Goal: Information Seeking & Learning: Learn about a topic

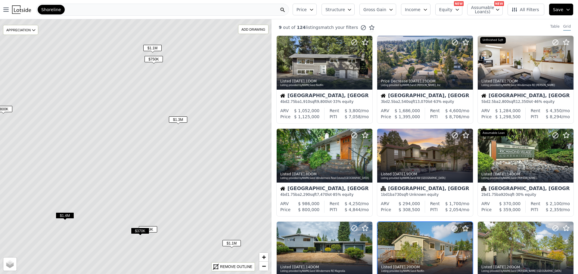
scroll to position [109, 0]
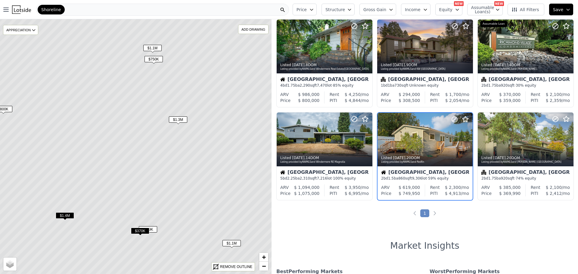
click at [116, 9] on div "Shoreline" at bounding box center [162, 10] width 253 height 12
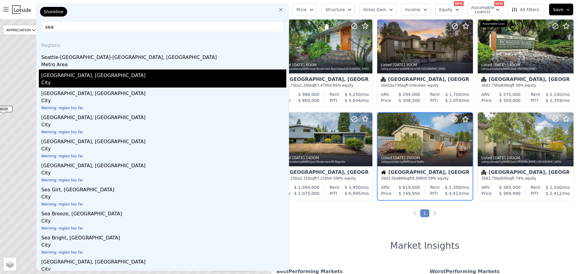
type input "sea"
click at [61, 79] on div "City" at bounding box center [163, 83] width 245 height 8
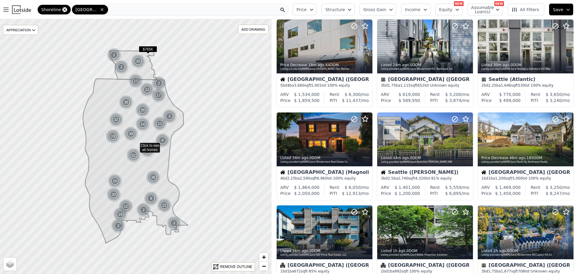
click at [62, 10] on icon at bounding box center [64, 9] width 5 height 5
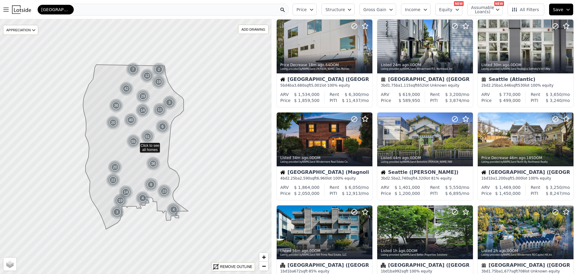
click at [352, 9] on icon "button" at bounding box center [349, 9] width 5 height 5
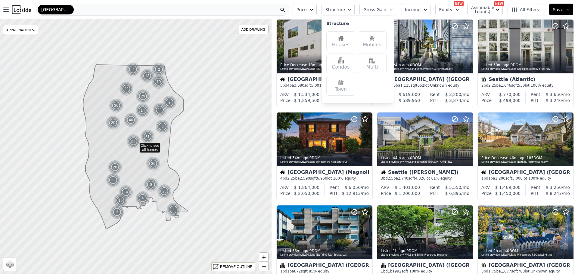
click at [344, 41] on img at bounding box center [341, 38] width 6 height 6
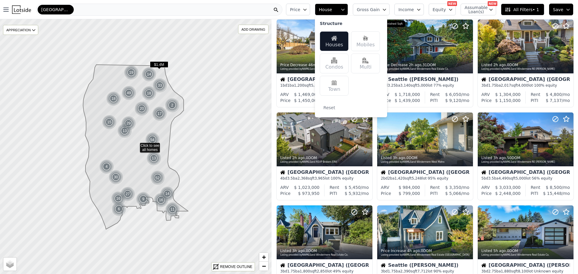
click at [376, 64] on div "Multi" at bounding box center [365, 64] width 29 height 20
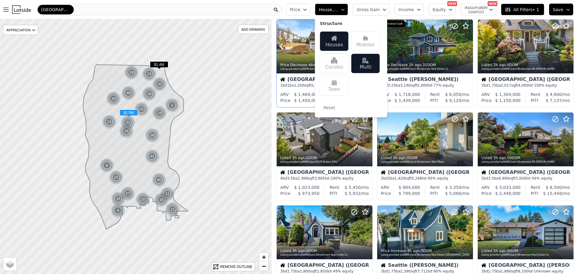
click at [295, 53] on button at bounding box center [289, 47] width 24 height 54
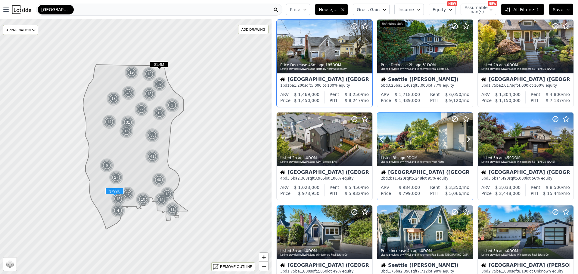
scroll to position [169, 0]
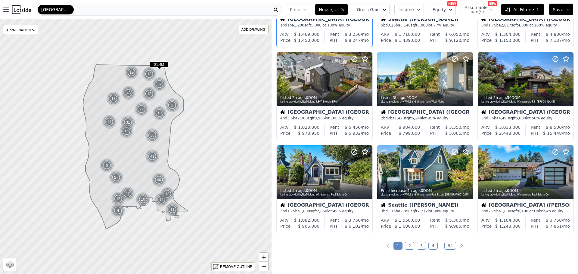
click at [410, 245] on link "2" at bounding box center [409, 246] width 9 height 8
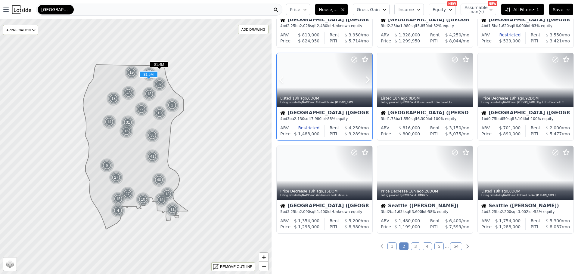
scroll to position [181, 0]
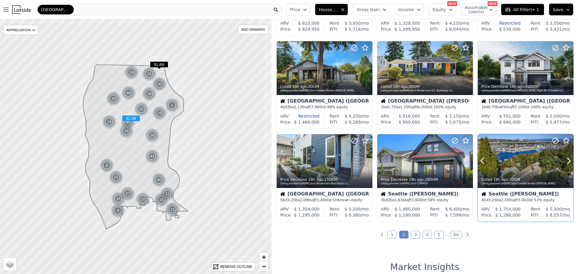
click at [517, 163] on div at bounding box center [526, 161] width 96 height 54
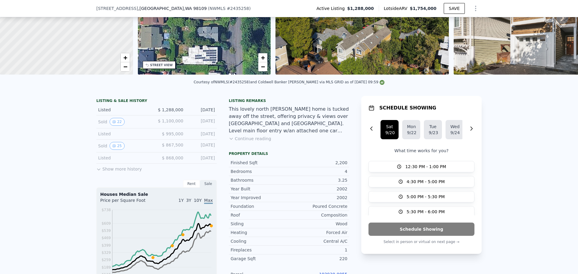
scroll to position [58, 0]
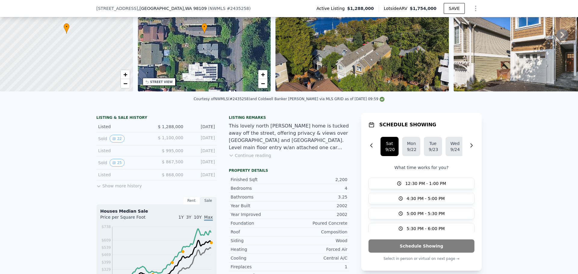
drag, startPoint x: 91, startPoint y: 9, endPoint x: 132, endPoint y: 8, distance: 40.7
click at [132, 8] on div "2720 Nob Hill Ave N , Seattle , WA 98109 ( NWMLS # 2435258 ) Active Listing $1,…" at bounding box center [289, 8] width 578 height 17
copy span "2720 Nob Hill Ave N"
